Goal: Information Seeking & Learning: Learn about a topic

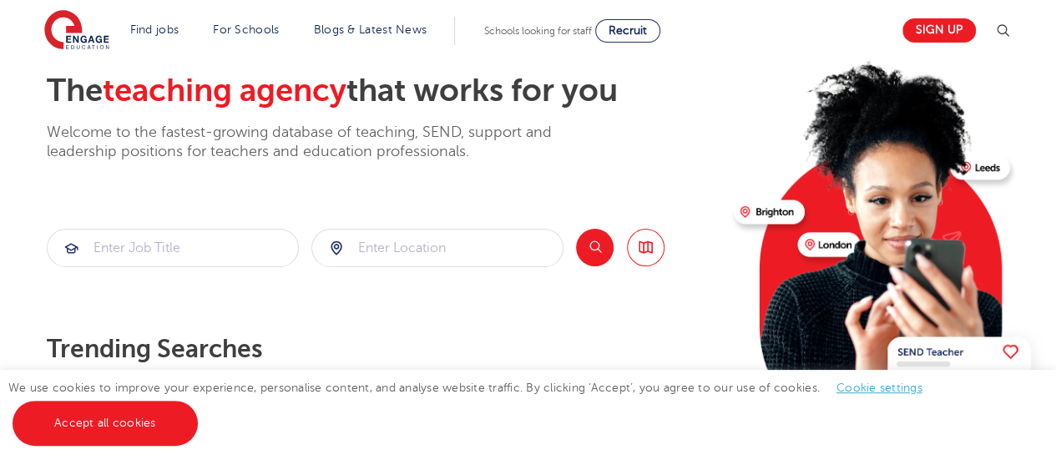
scroll to position [90, 0]
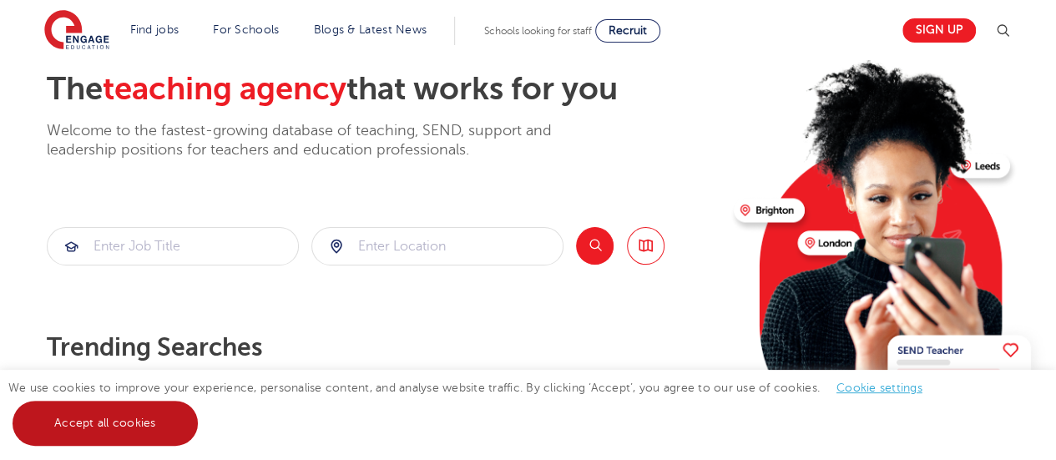
click at [140, 425] on link "Accept all cookies" at bounding box center [105, 423] width 185 height 45
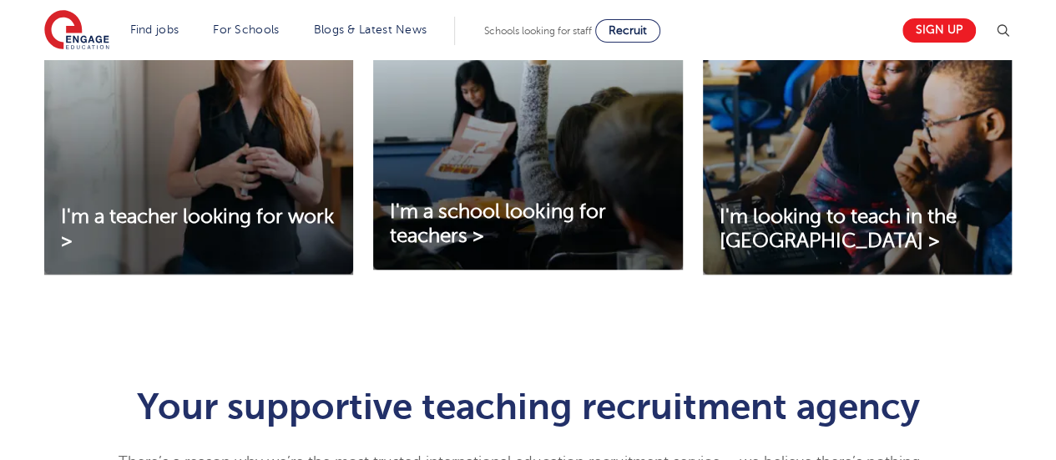
scroll to position [661, 0]
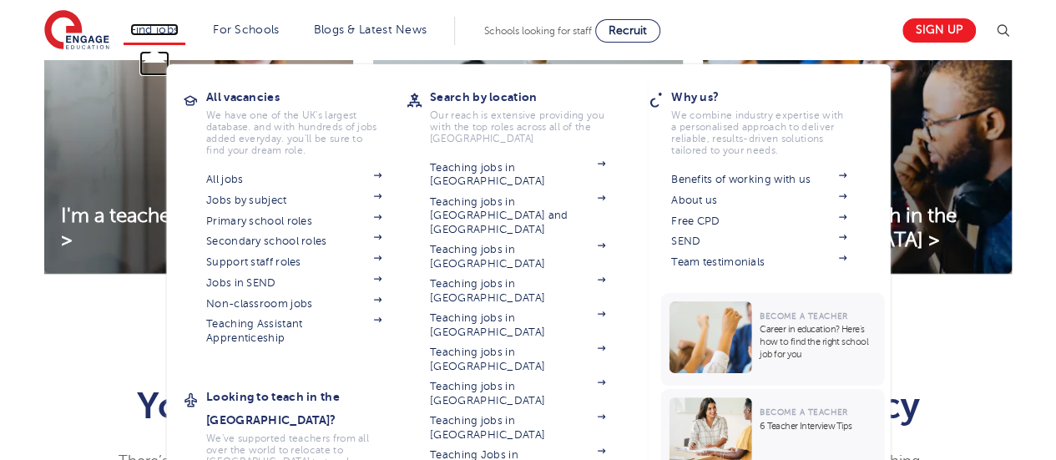
click at [167, 23] on link "Find jobs" at bounding box center [154, 29] width 49 height 13
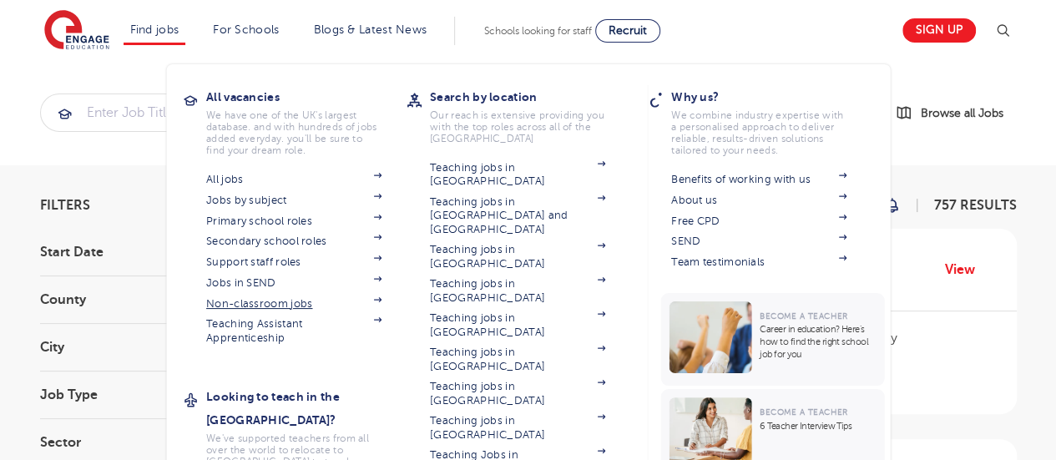
click at [387, 296] on section "All jobs Jobs by subject Primary school roles Secondary school roles Support st…" at bounding box center [306, 257] width 200 height 176
click at [309, 301] on link "Non-classroom jobs" at bounding box center [293, 303] width 175 height 13
